Goal: Browse casually: Explore the website without a specific task or goal

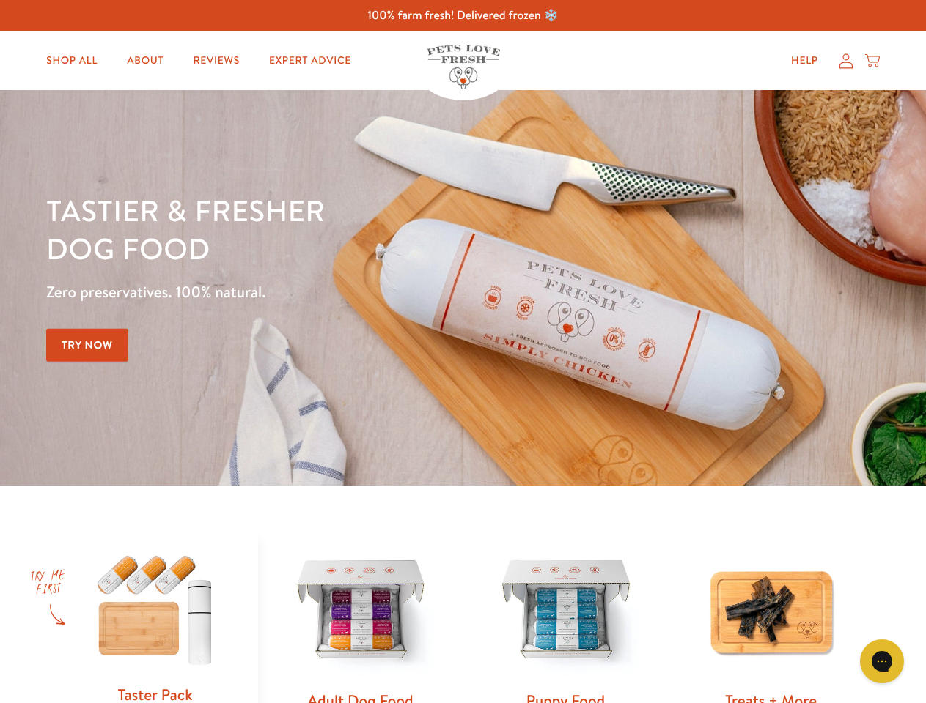
click at [462, 352] on div "Tastier & fresher dog food Zero preservatives. 100% natural. Try Now" at bounding box center [323, 287] width 555 height 193
click at [882, 662] on icon "Gorgias live chat" at bounding box center [881, 661] width 14 height 14
